Goal: Information Seeking & Learning: Learn about a topic

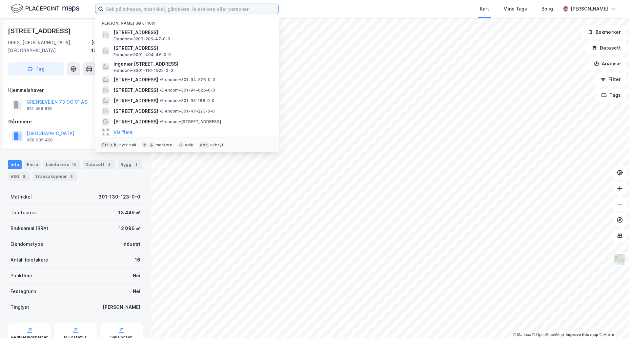
click at [122, 7] on input at bounding box center [190, 9] width 175 height 10
type input "e"
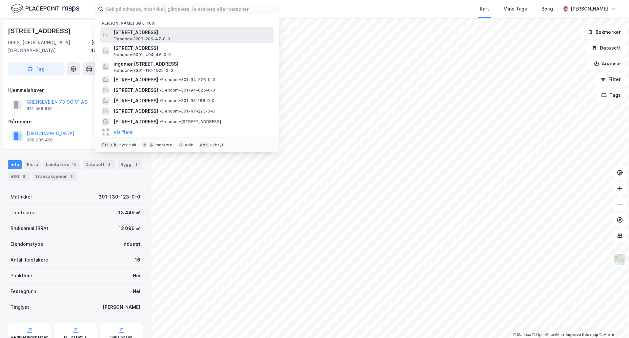
click at [150, 34] on span "[STREET_ADDRESS]" at bounding box center [193, 33] width 158 height 8
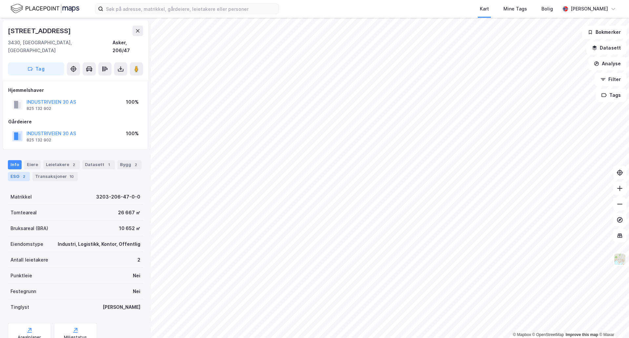
click at [21, 173] on div "2" at bounding box center [24, 176] width 7 height 7
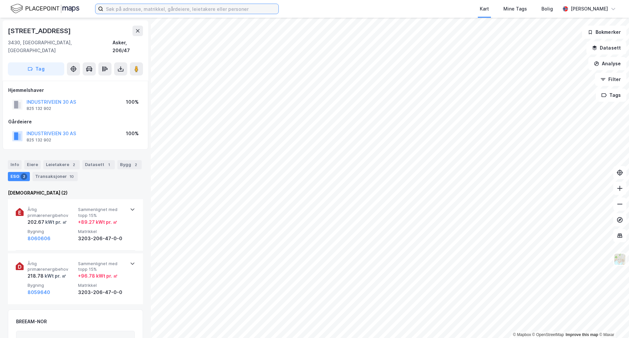
click at [125, 9] on input at bounding box center [190, 9] width 175 height 10
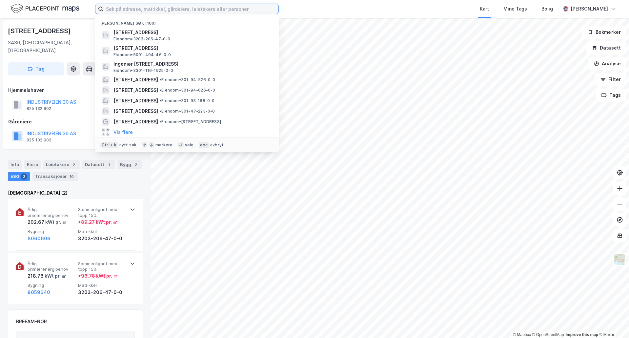
click at [135, 10] on input at bounding box center [190, 9] width 175 height 10
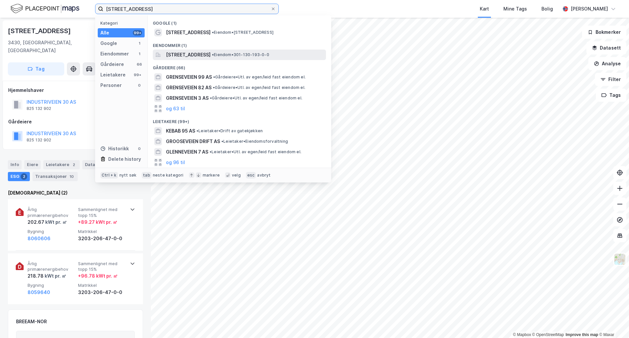
type input "[STREET_ADDRESS]"
click at [246, 57] on div "[STREET_ADDRESS] • Eiendom • 301-130-193-0-0" at bounding box center [245, 55] width 159 height 8
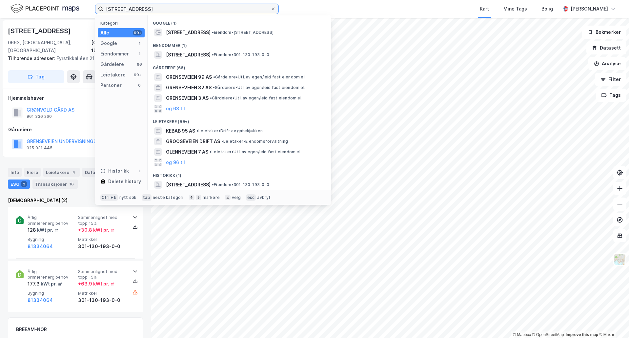
drag, startPoint x: 151, startPoint y: 10, endPoint x: 71, endPoint y: 8, distance: 80.7
click at [71, 8] on div "grenseveien 95 Kategori Alle 99+ Google 1 Eiendommer 1 Gårdeiere 66 Leietakere …" at bounding box center [314, 9] width 629 height 18
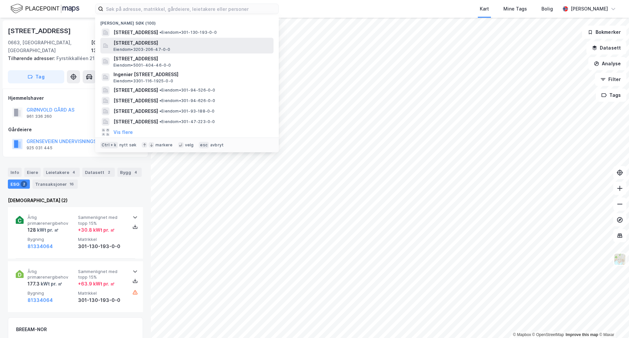
click at [165, 43] on span "[STREET_ADDRESS]" at bounding box center [193, 43] width 158 height 8
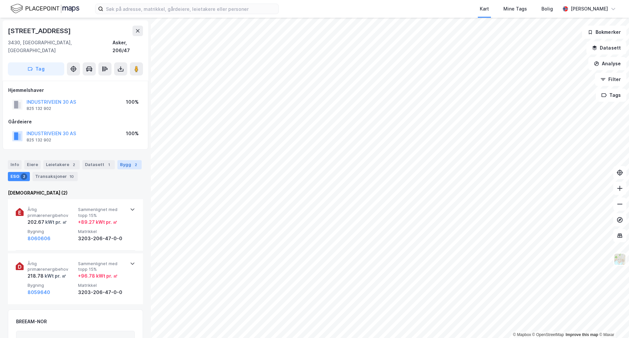
click at [120, 160] on div "Bygg 2" at bounding box center [129, 164] width 24 height 9
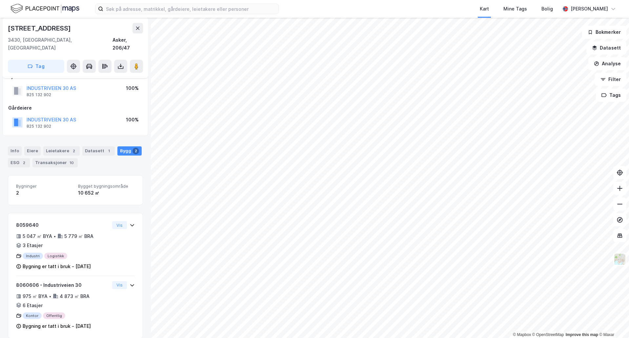
scroll to position [14, 0]
click at [106, 147] on div "1" at bounding box center [109, 150] width 7 height 7
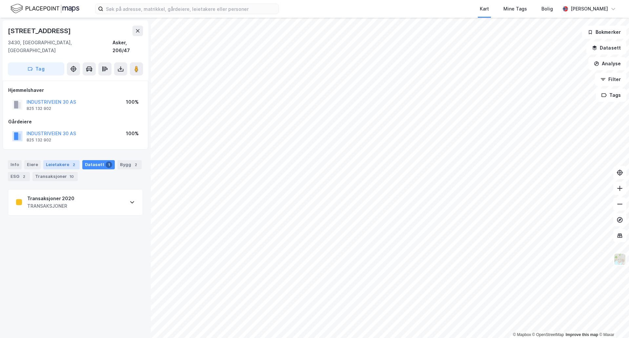
click at [65, 160] on div "Leietakere 2" at bounding box center [61, 164] width 36 height 9
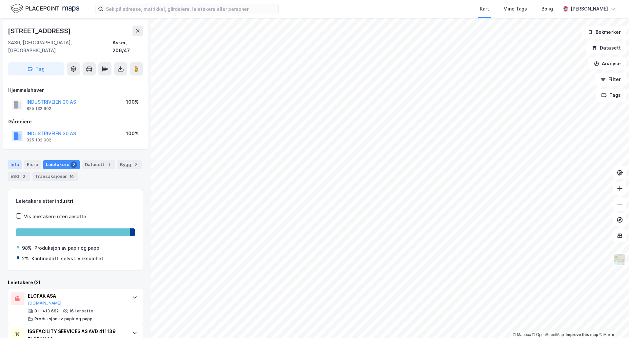
click at [15, 160] on div "Info" at bounding box center [15, 164] width 14 height 9
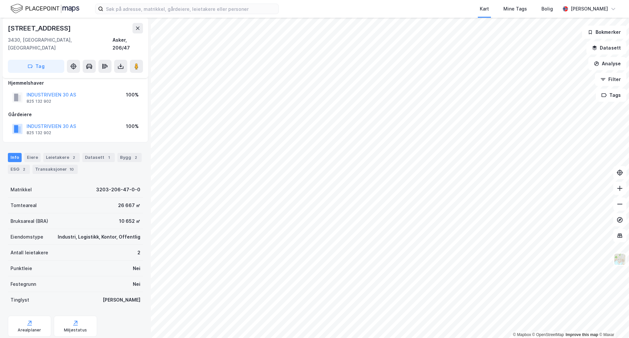
scroll to position [19, 0]
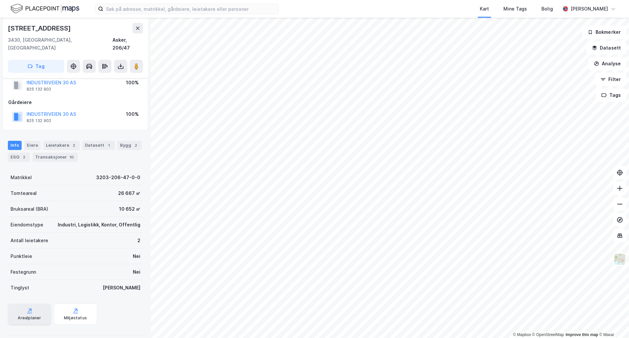
click at [37, 306] on div "Arealplaner" at bounding box center [29, 314] width 43 height 21
